Goal: Information Seeking & Learning: Learn about a topic

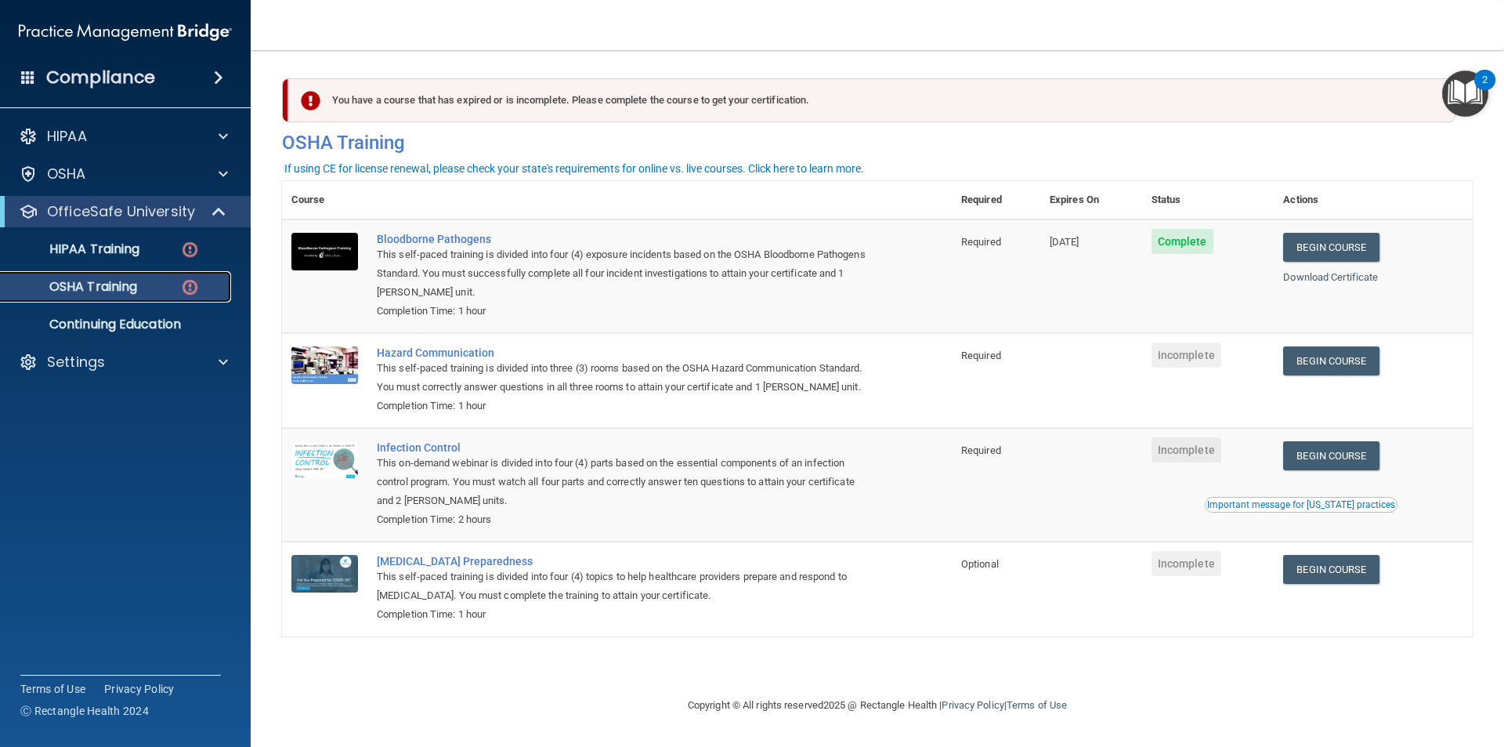
click at [176, 281] on div "OSHA Training" at bounding box center [117, 287] width 214 height 16
click at [160, 251] on div "HIPAA Training" at bounding box center [117, 249] width 214 height 16
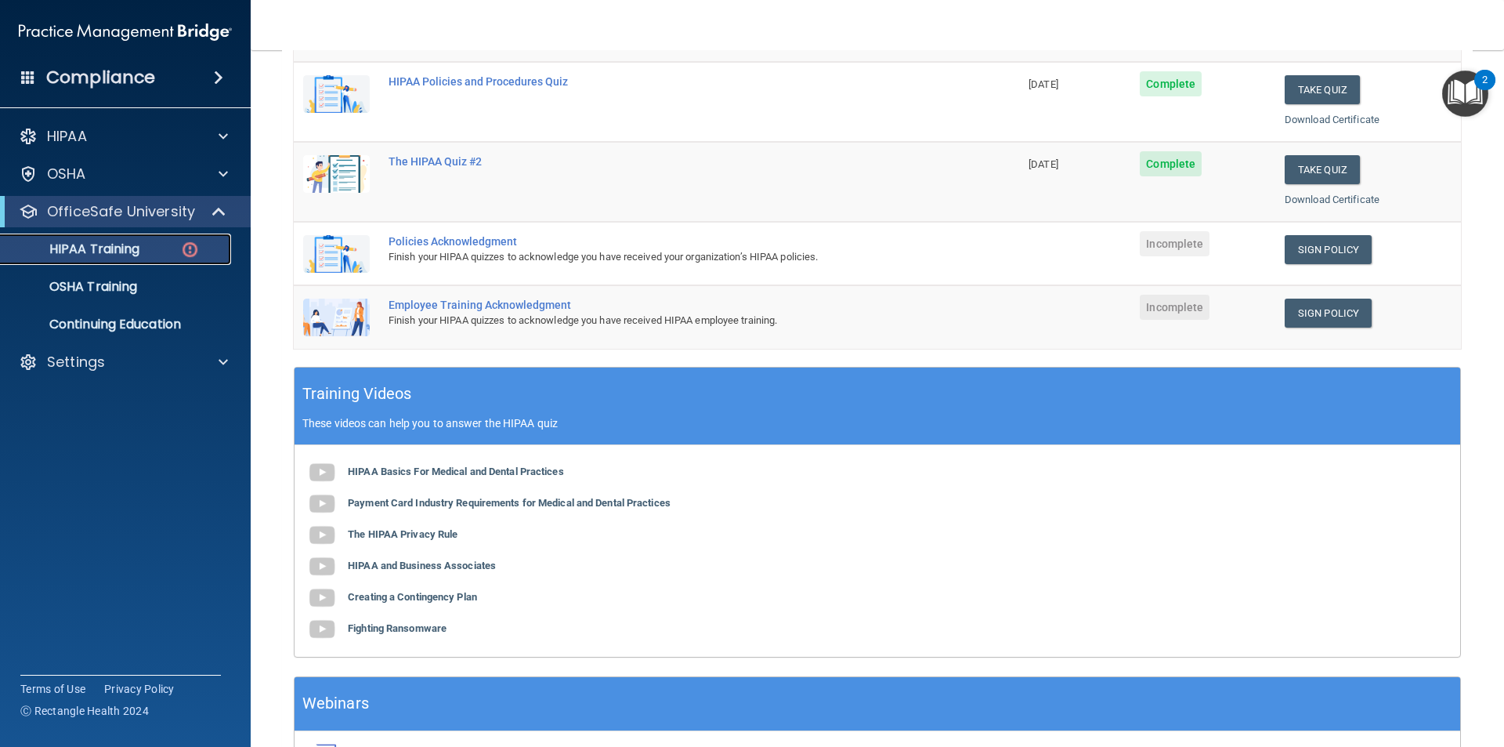
scroll to position [313, 0]
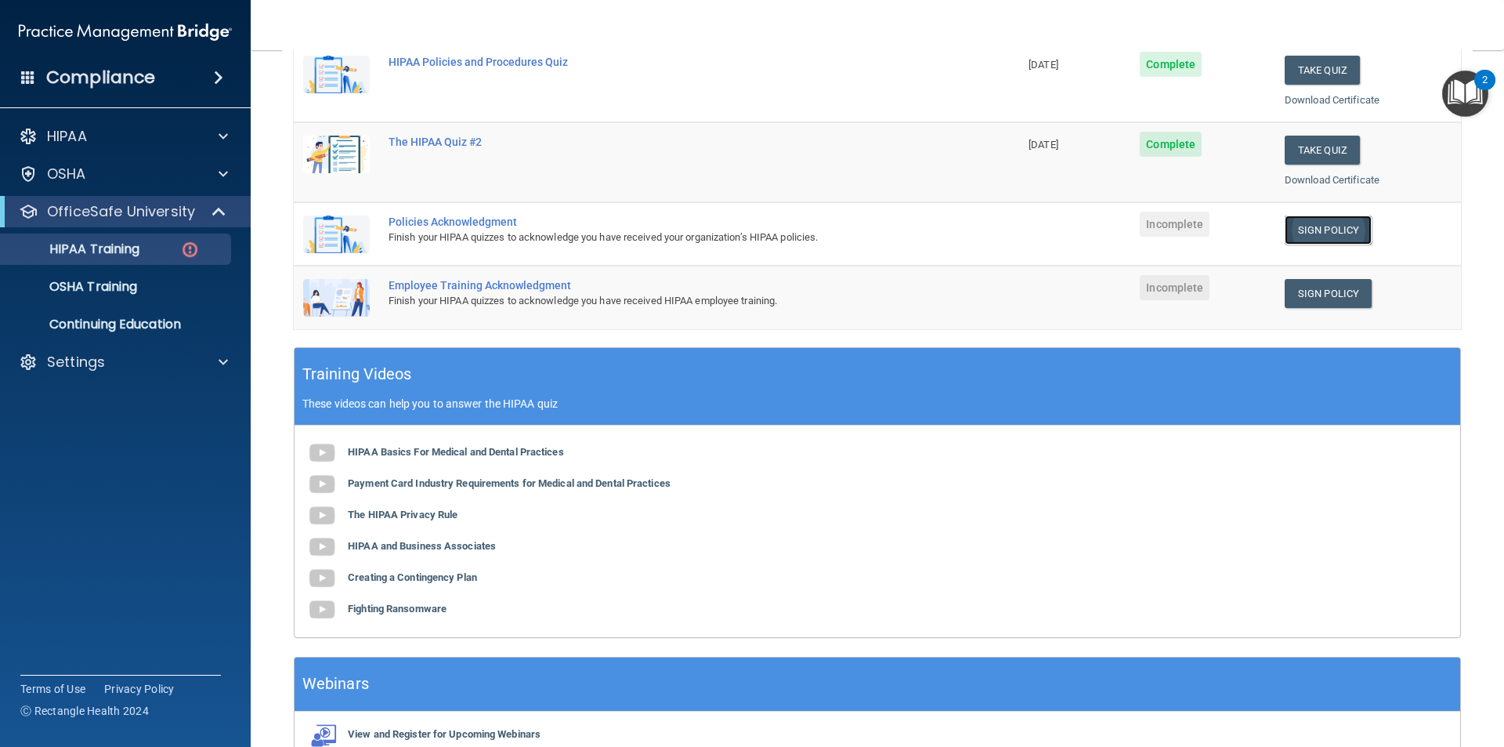
click at [1291, 230] on link "Sign Policy" at bounding box center [1328, 229] width 87 height 29
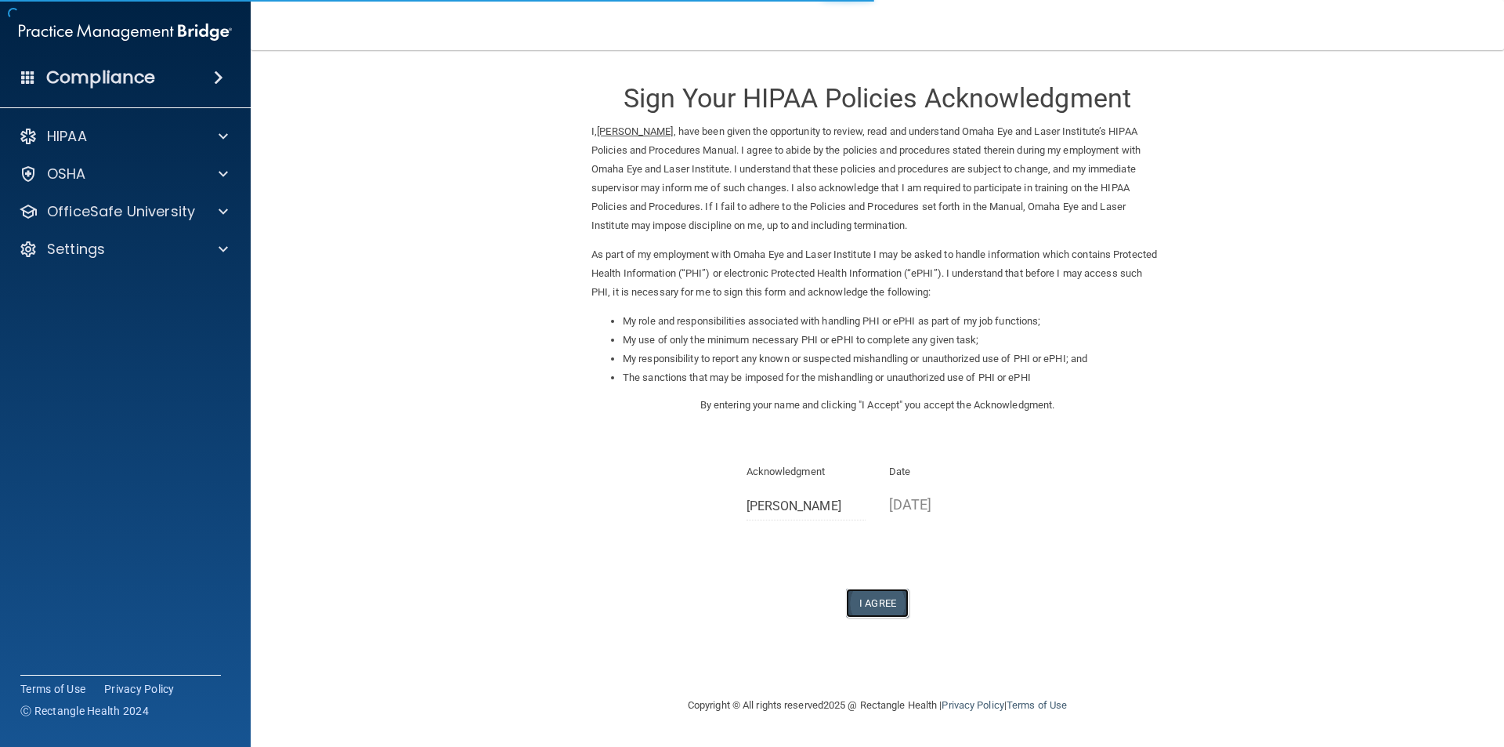
click at [860, 602] on button "I Agree" at bounding box center [877, 602] width 63 height 29
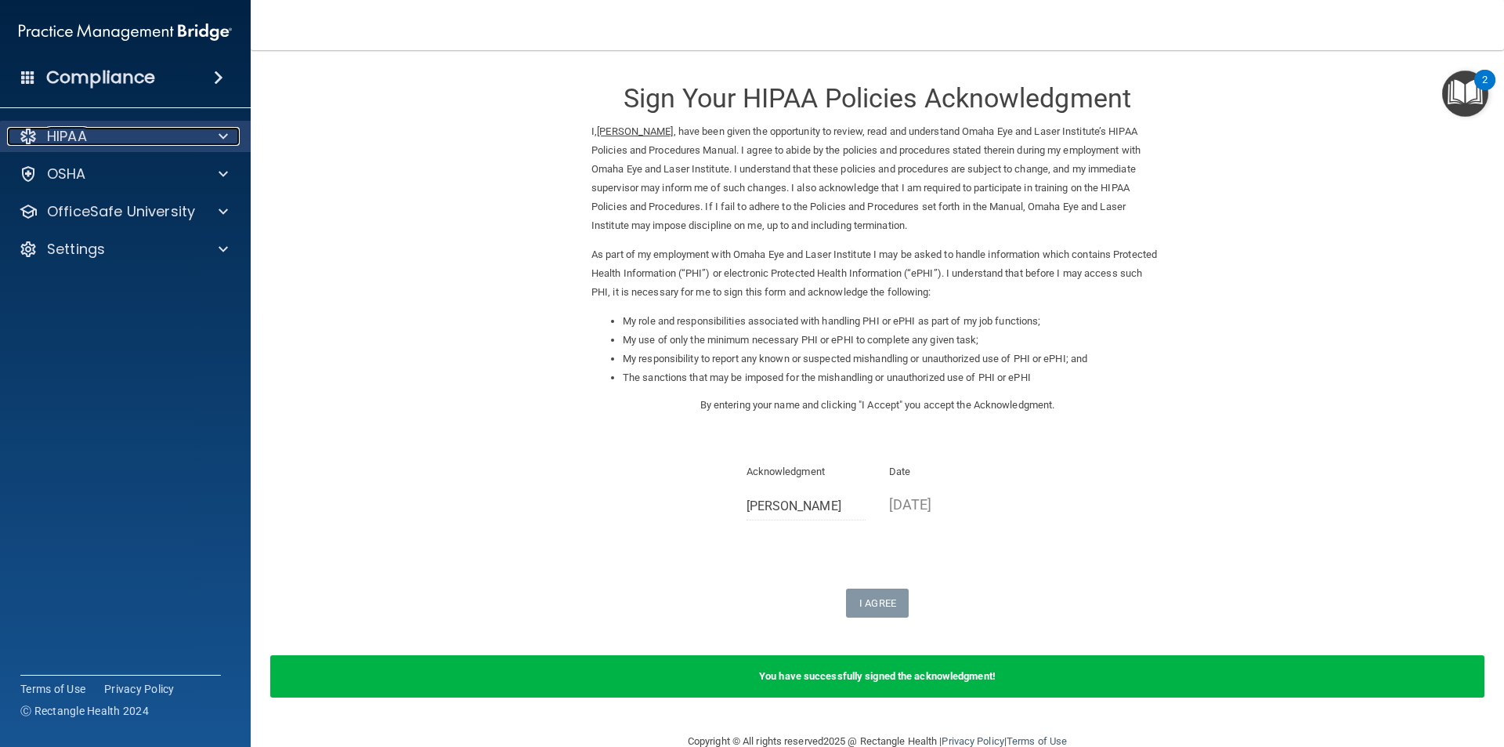
click at [136, 145] on div "HIPAA" at bounding box center [104, 136] width 194 height 19
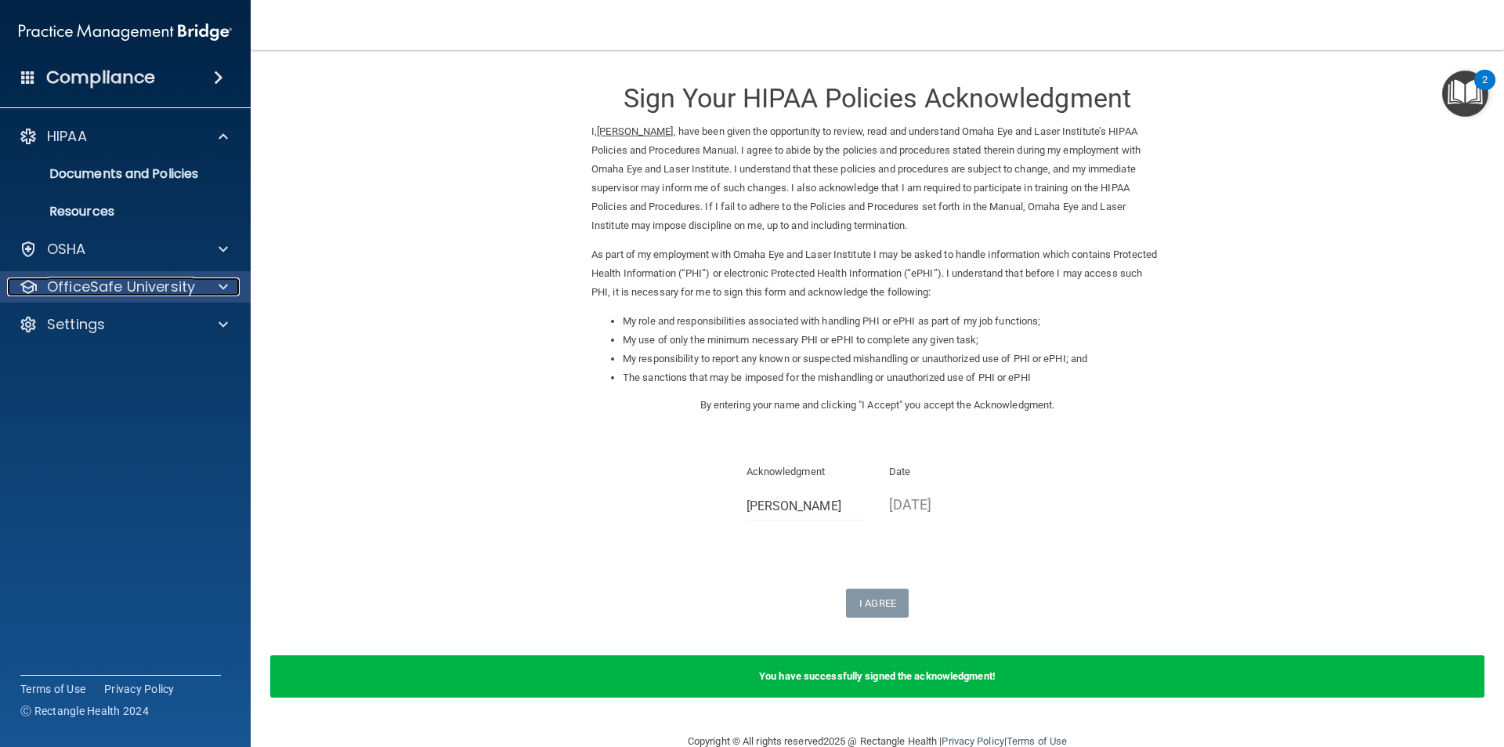
click at [157, 280] on p "OfficeSafe University" at bounding box center [121, 286] width 148 height 19
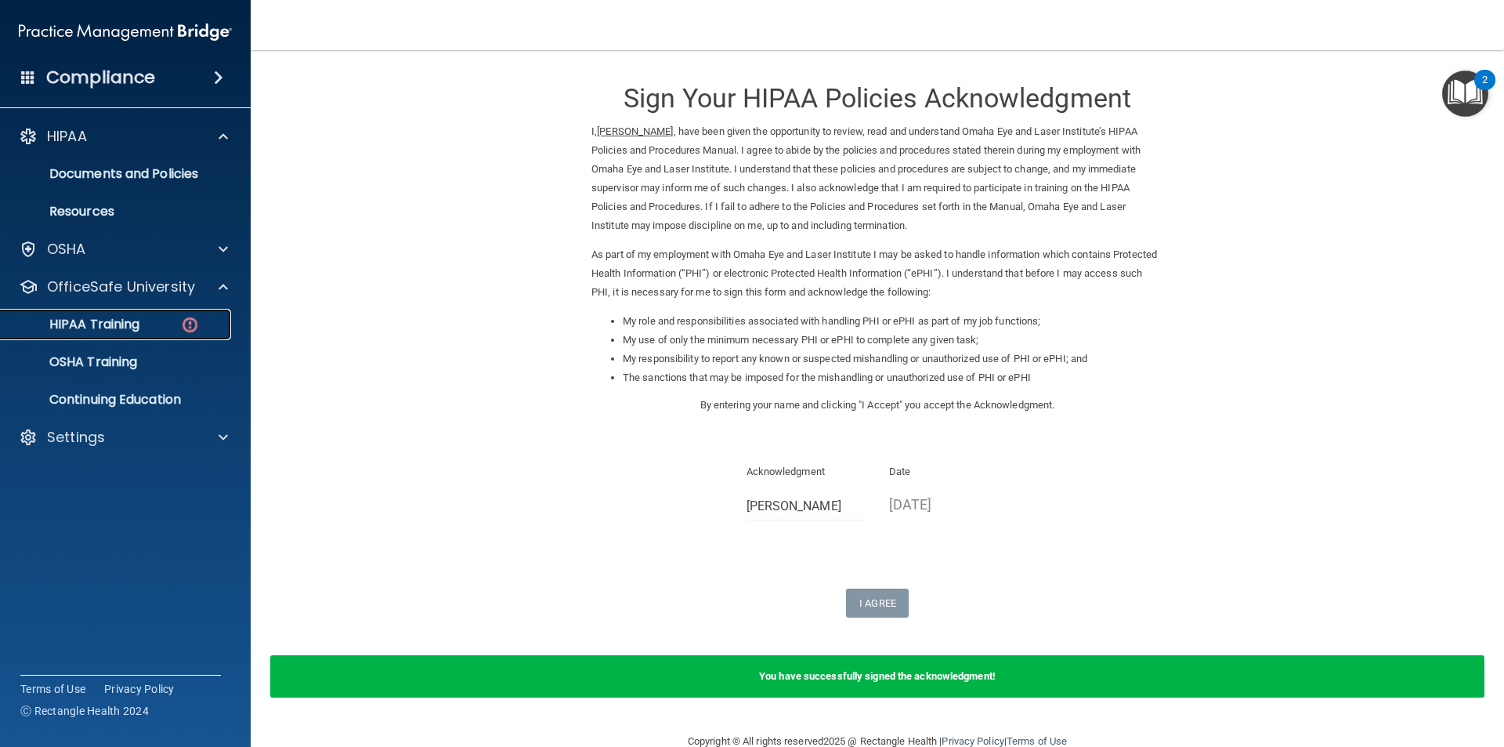
click at [141, 318] on div "HIPAA Training" at bounding box center [117, 325] width 214 height 16
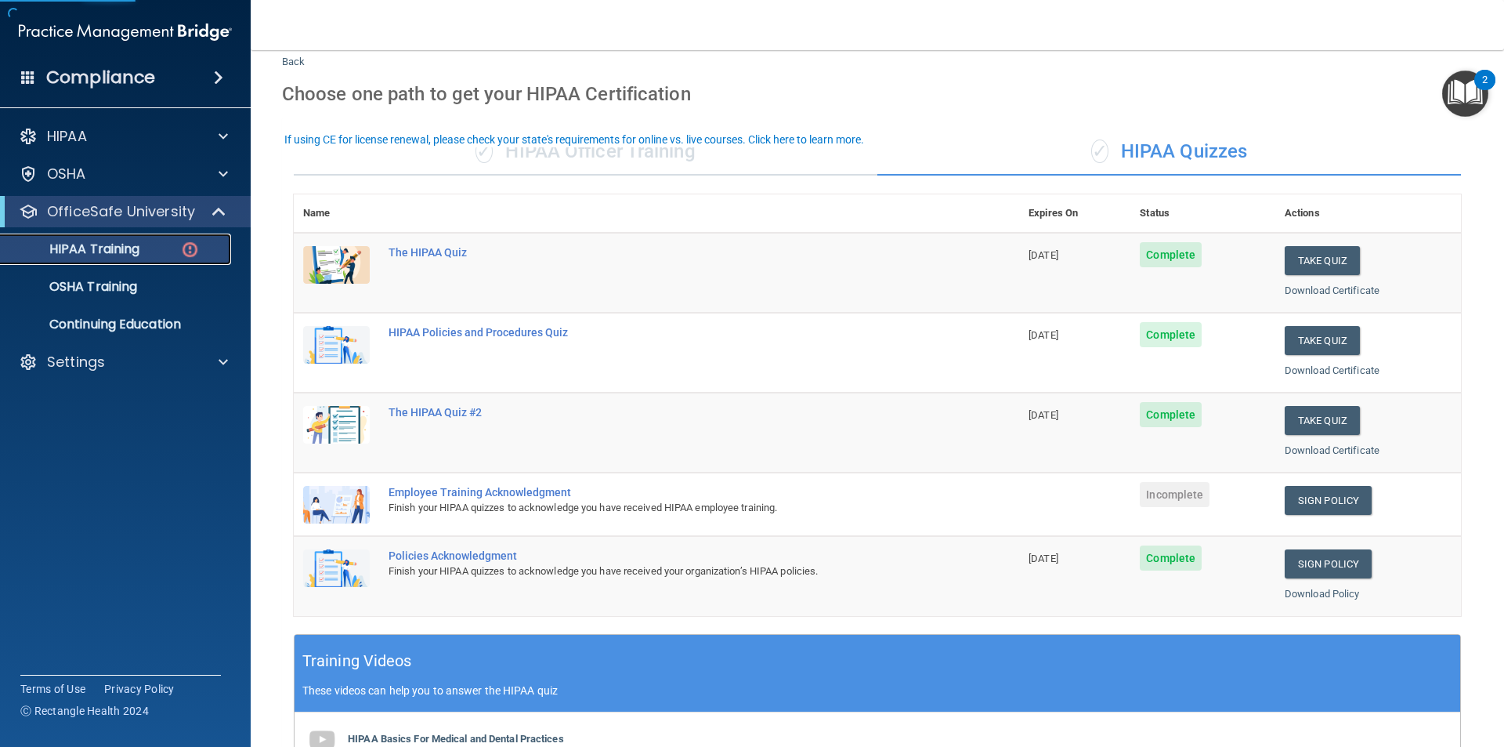
scroll to position [78, 0]
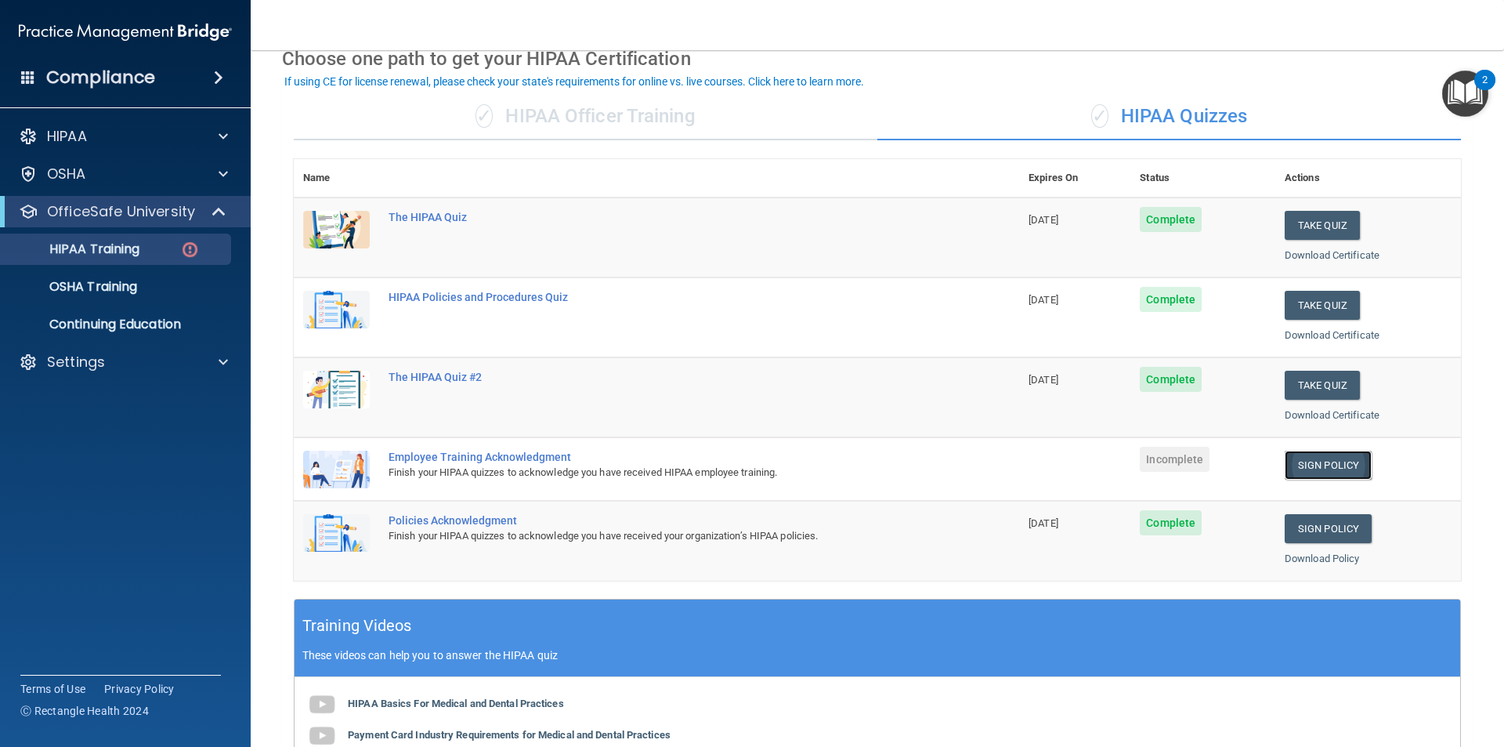
click at [1304, 463] on link "Sign Policy" at bounding box center [1328, 464] width 87 height 29
click at [158, 271] on link "OSHA Training" at bounding box center [107, 286] width 247 height 31
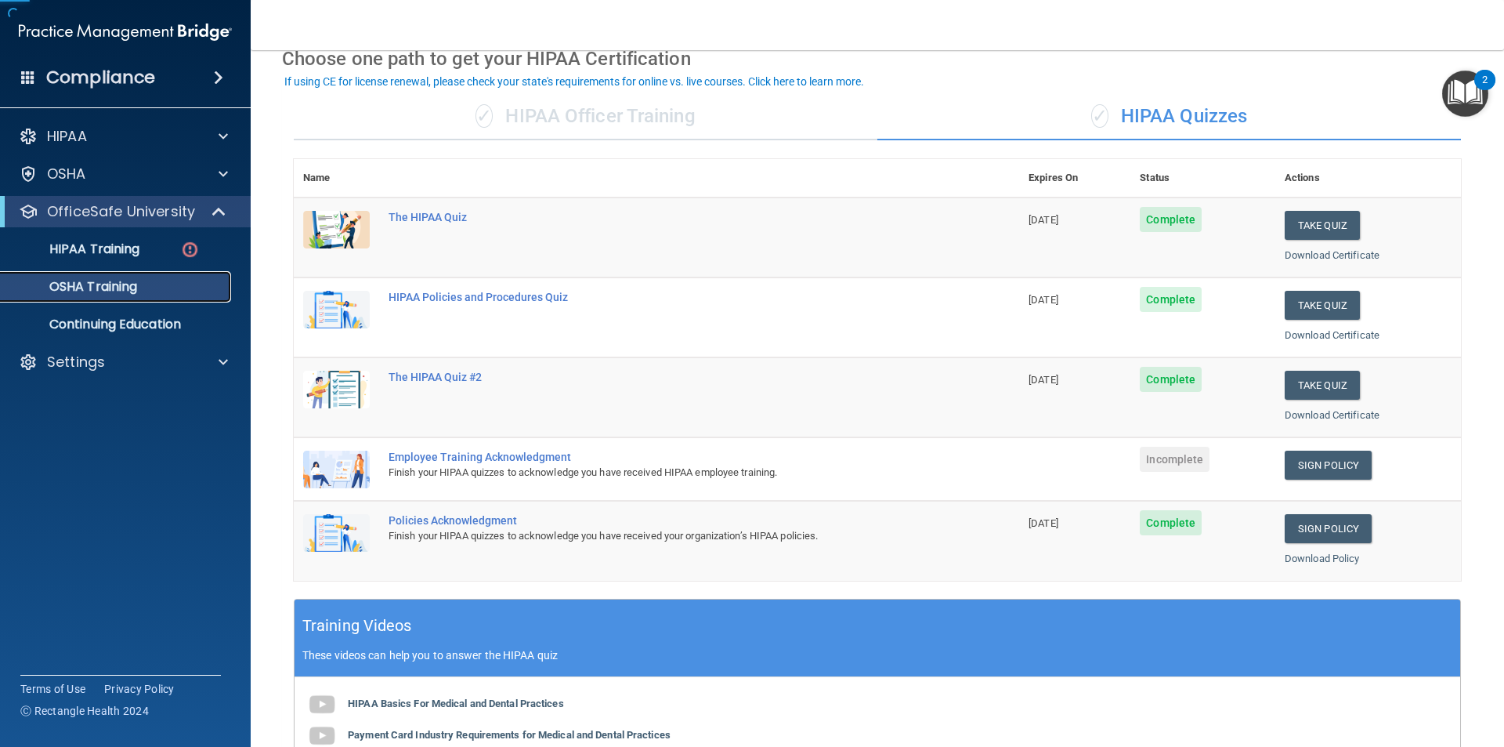
click at [152, 282] on div "OSHA Training" at bounding box center [117, 287] width 214 height 16
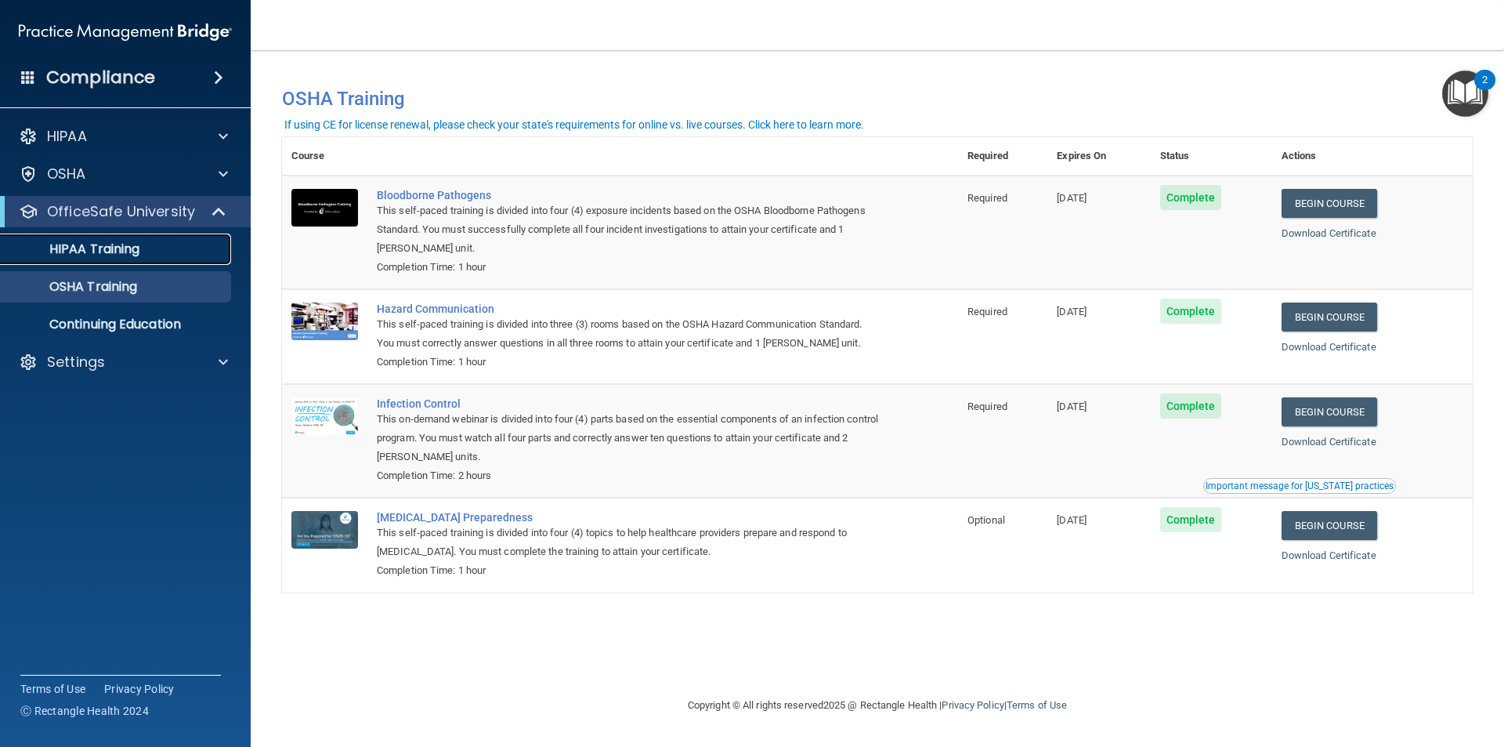
click at [153, 252] on div "HIPAA Training" at bounding box center [117, 249] width 214 height 16
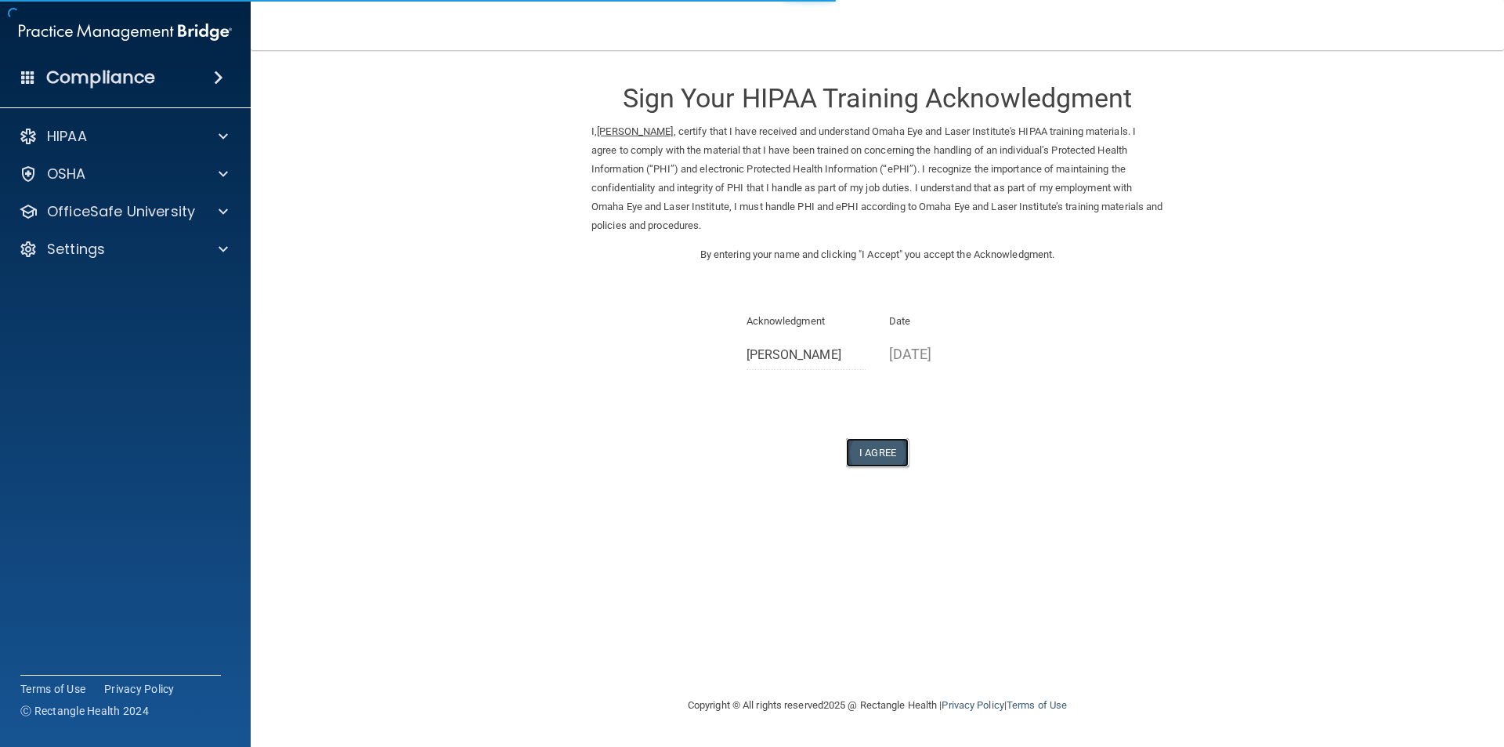
click at [853, 449] on button "I Agree" at bounding box center [877, 452] width 63 height 29
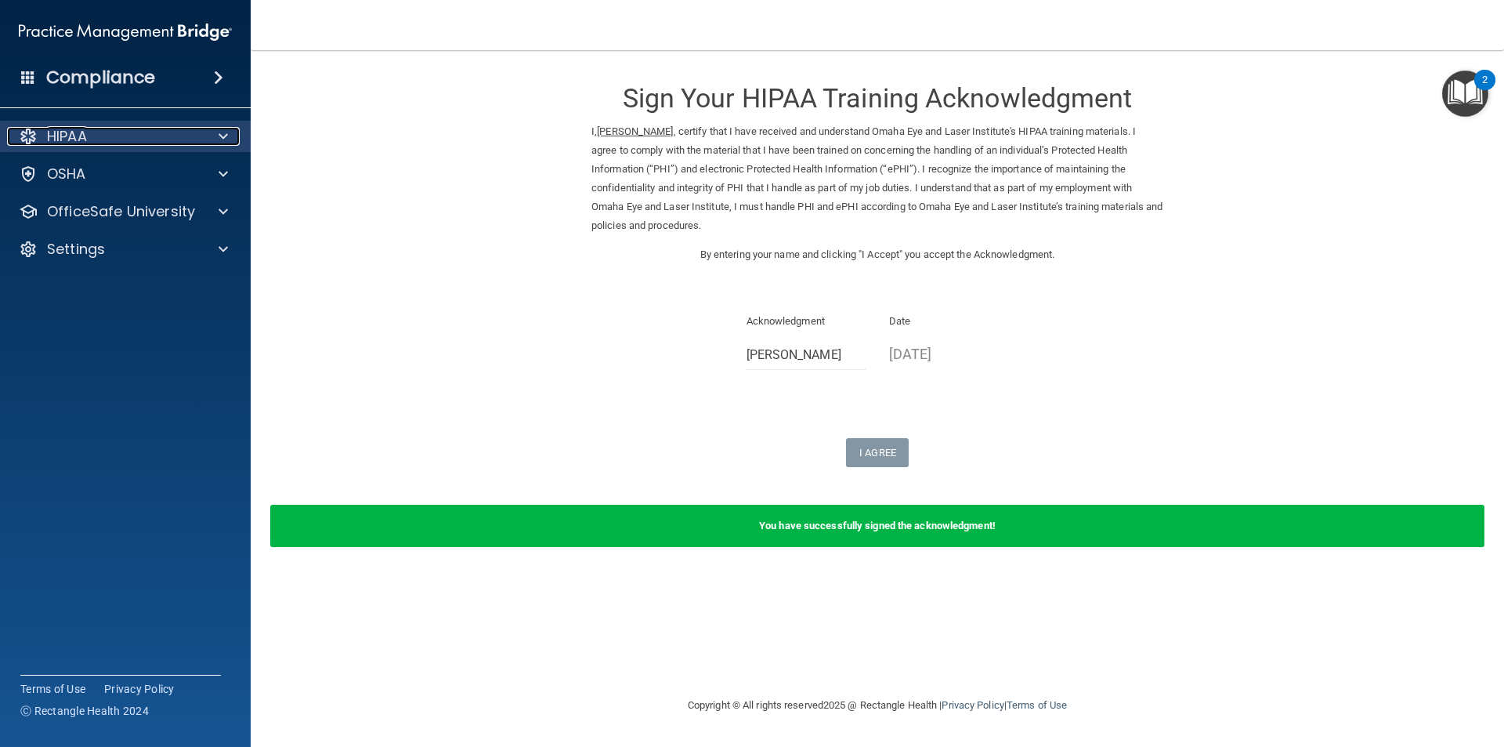
click at [139, 142] on div "HIPAA" at bounding box center [104, 136] width 194 height 19
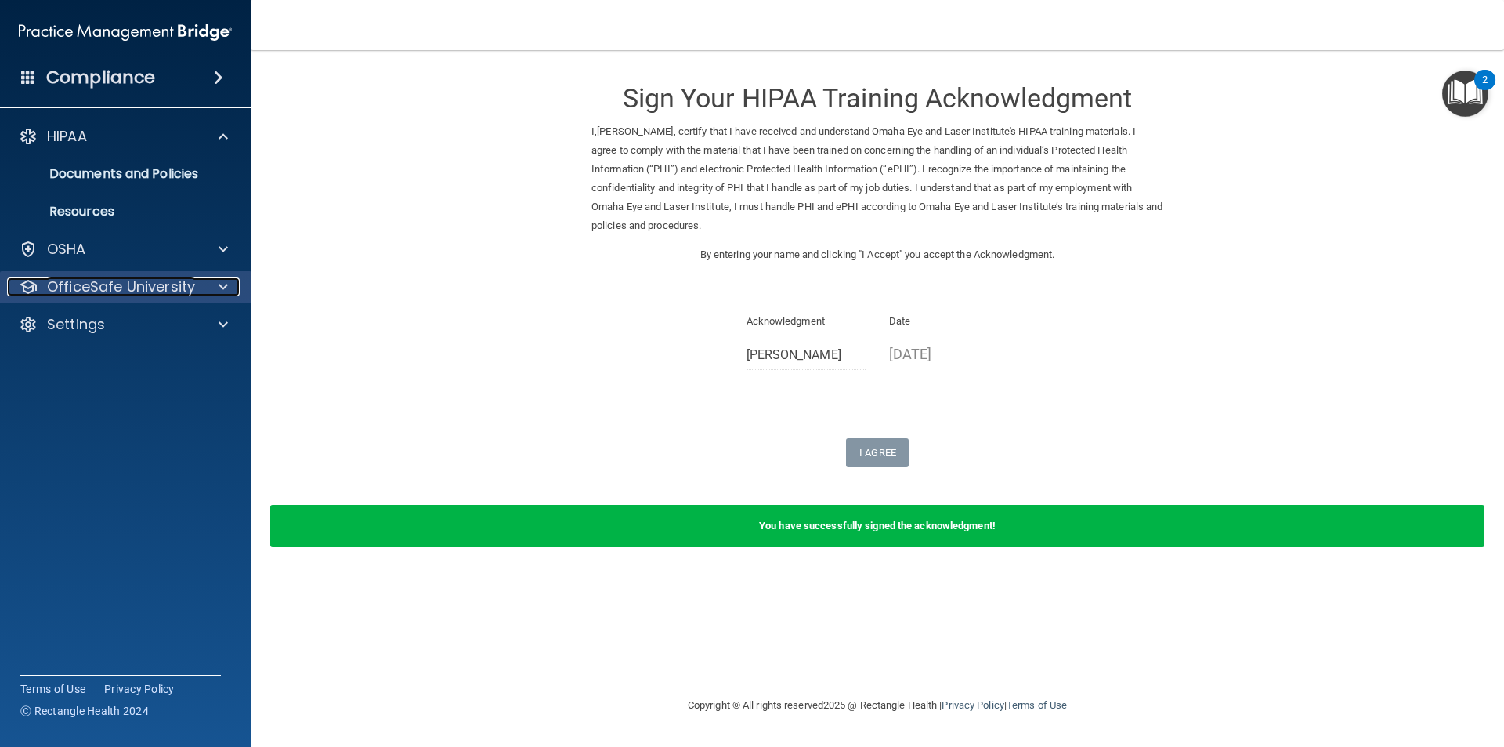
click at [142, 280] on p "OfficeSafe University" at bounding box center [121, 286] width 148 height 19
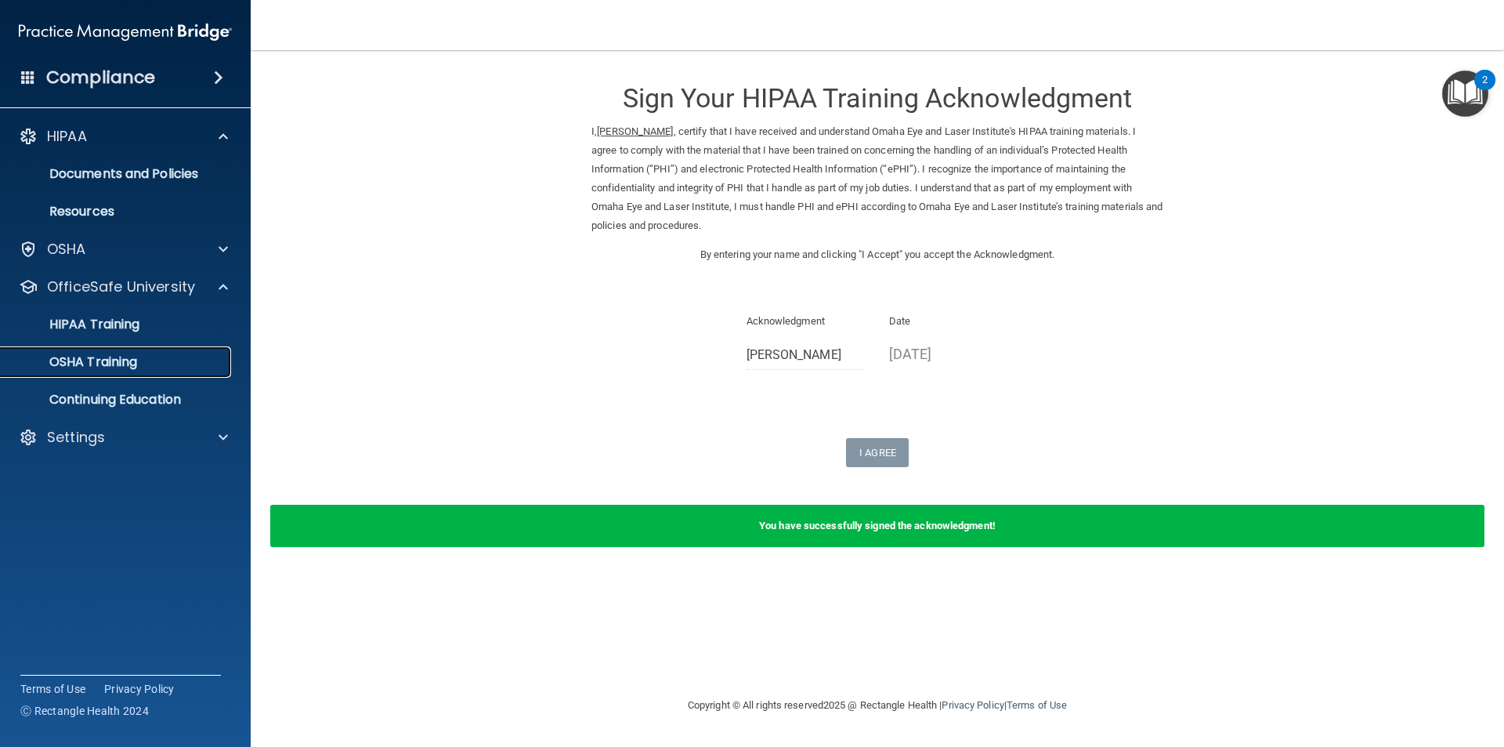
click at [157, 355] on div "OSHA Training" at bounding box center [117, 362] width 214 height 16
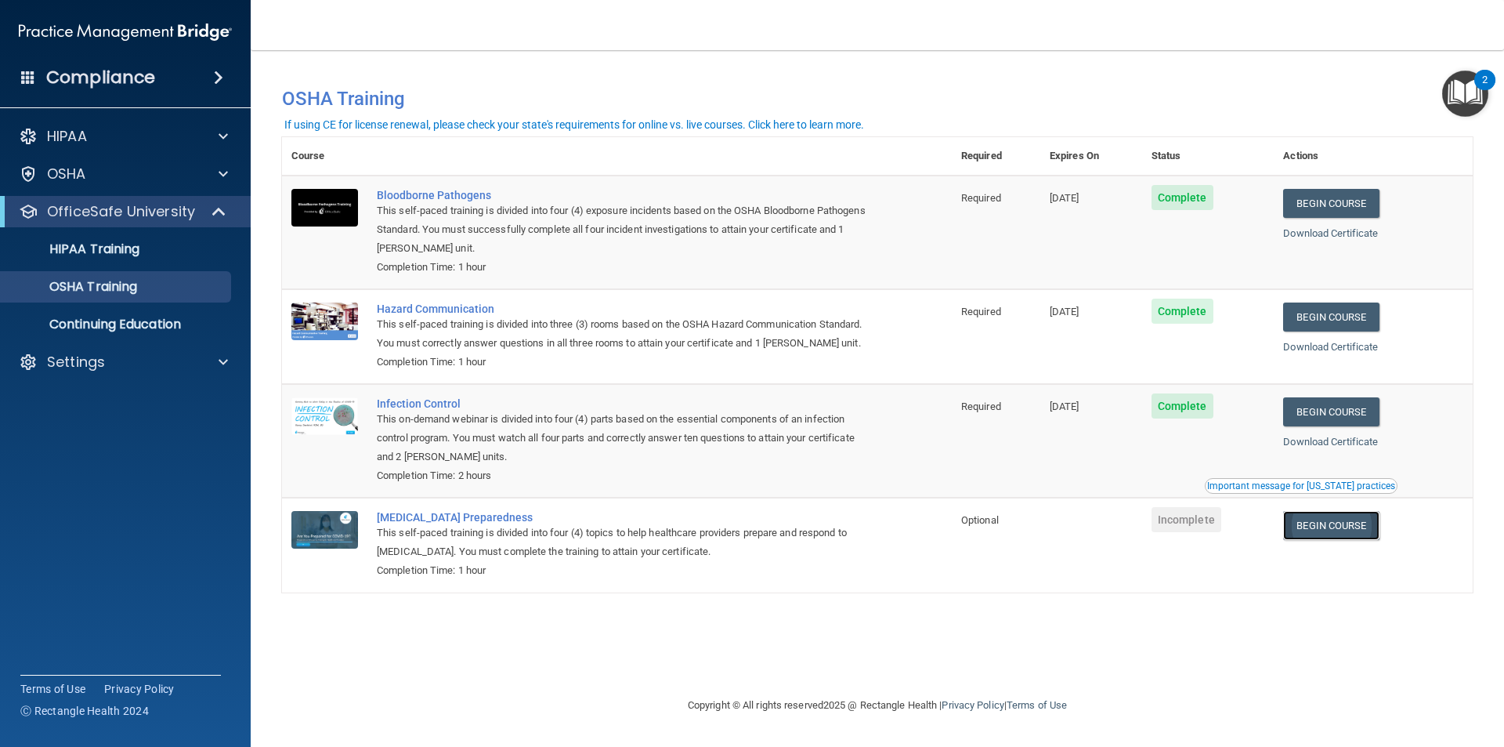
click at [1331, 526] on link "Begin Course" at bounding box center [1331, 525] width 96 height 29
